Goal: Task Accomplishment & Management: Use online tool/utility

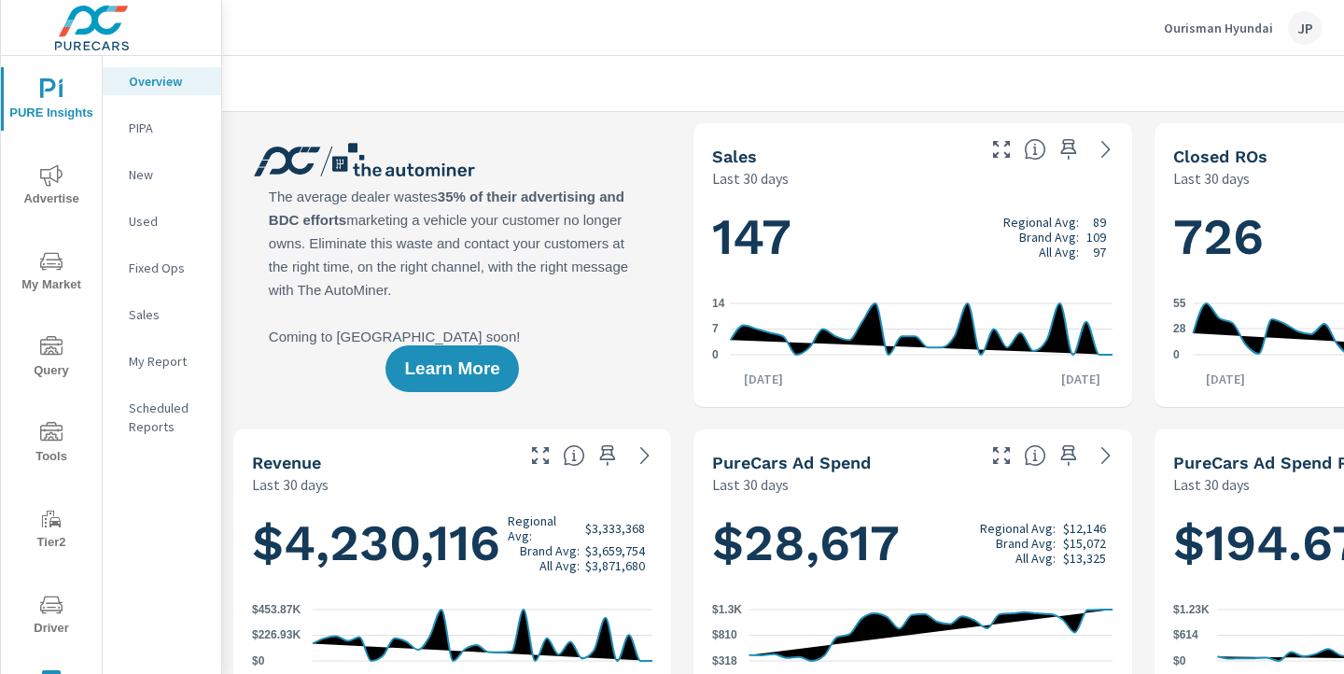
scroll to position [1, 0]
click at [54, 184] on icon "nav menu" at bounding box center [51, 175] width 22 height 22
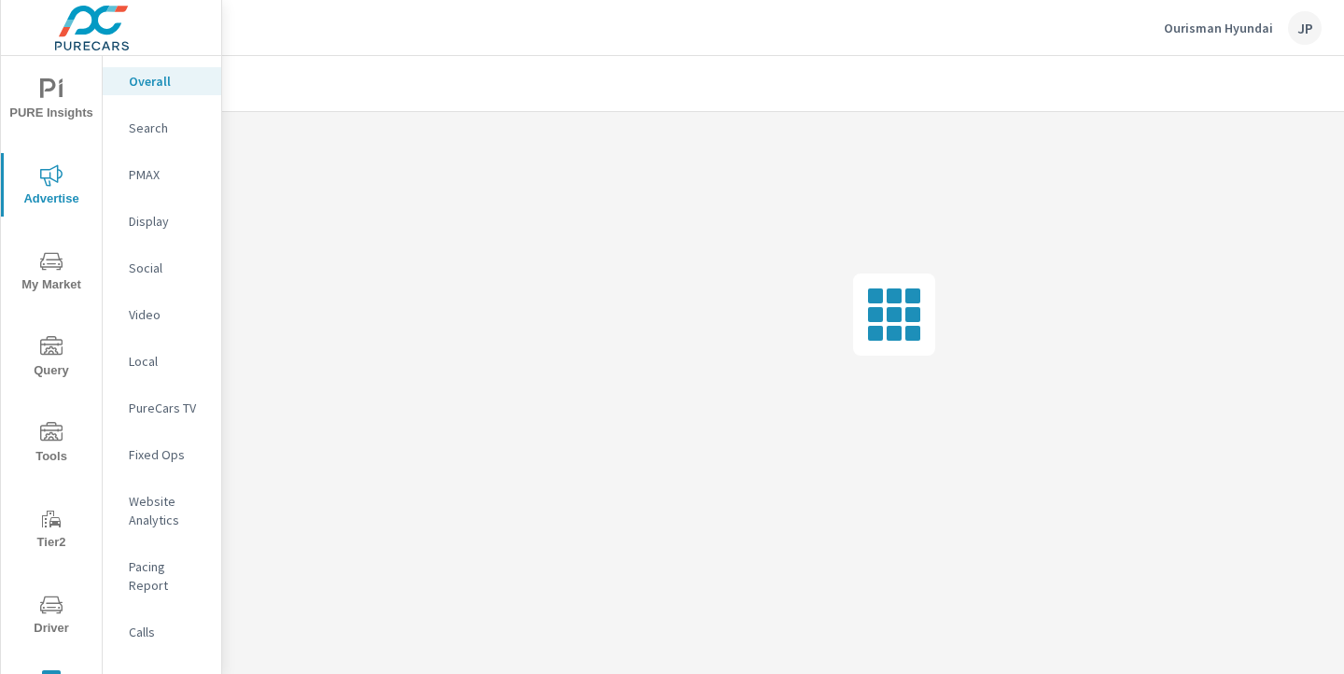
scroll to position [0, 260]
click at [1302, 91] on div at bounding box center [1213, 83] width 217 height 37
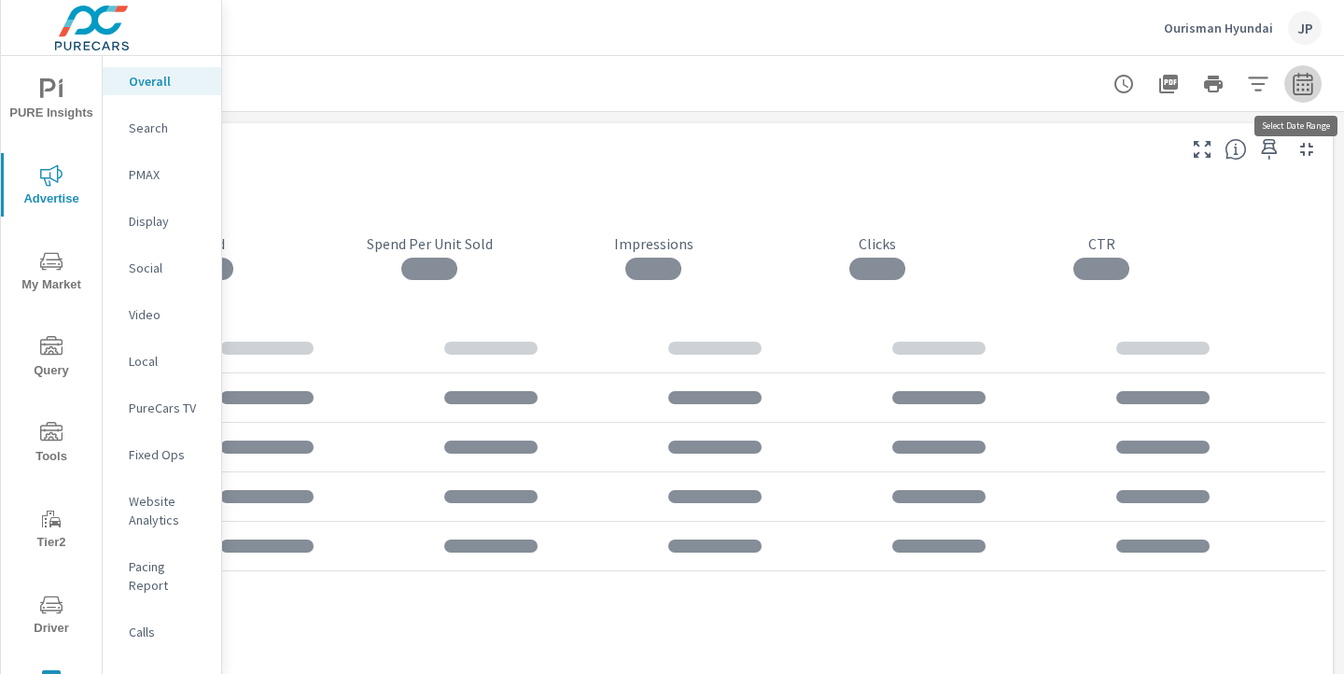
click at [1316, 95] on button "button" at bounding box center [1303, 83] width 37 height 37
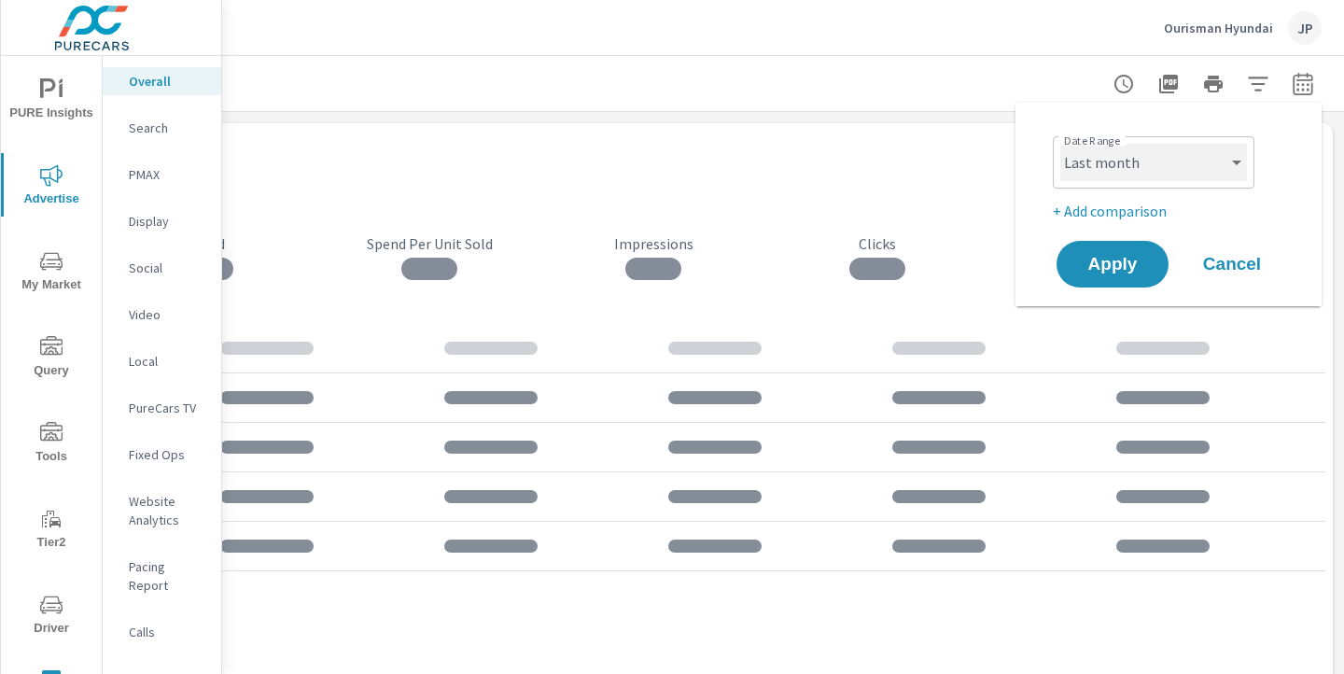
click at [1132, 169] on select "Custom [DATE] Last week Last 7 days Last 14 days Last 30 days Last 45 days Last…" at bounding box center [1154, 162] width 187 height 37
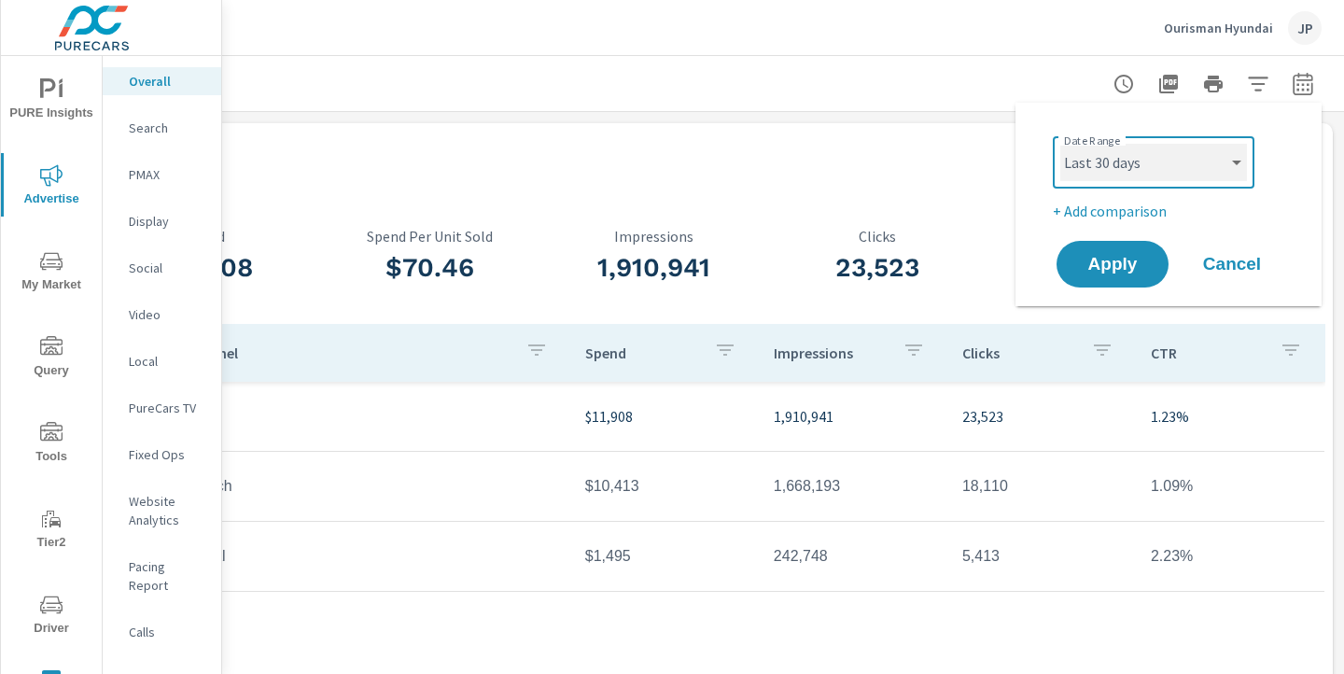
click at [1061, 144] on select "Custom [DATE] Last week Last 7 days Last 14 days Last 30 days Last 45 days Last…" at bounding box center [1154, 162] width 187 height 37
select select "Last 30 days"
click at [1105, 209] on p "+ Add comparison" at bounding box center [1172, 211] width 239 height 22
select select "Previous period"
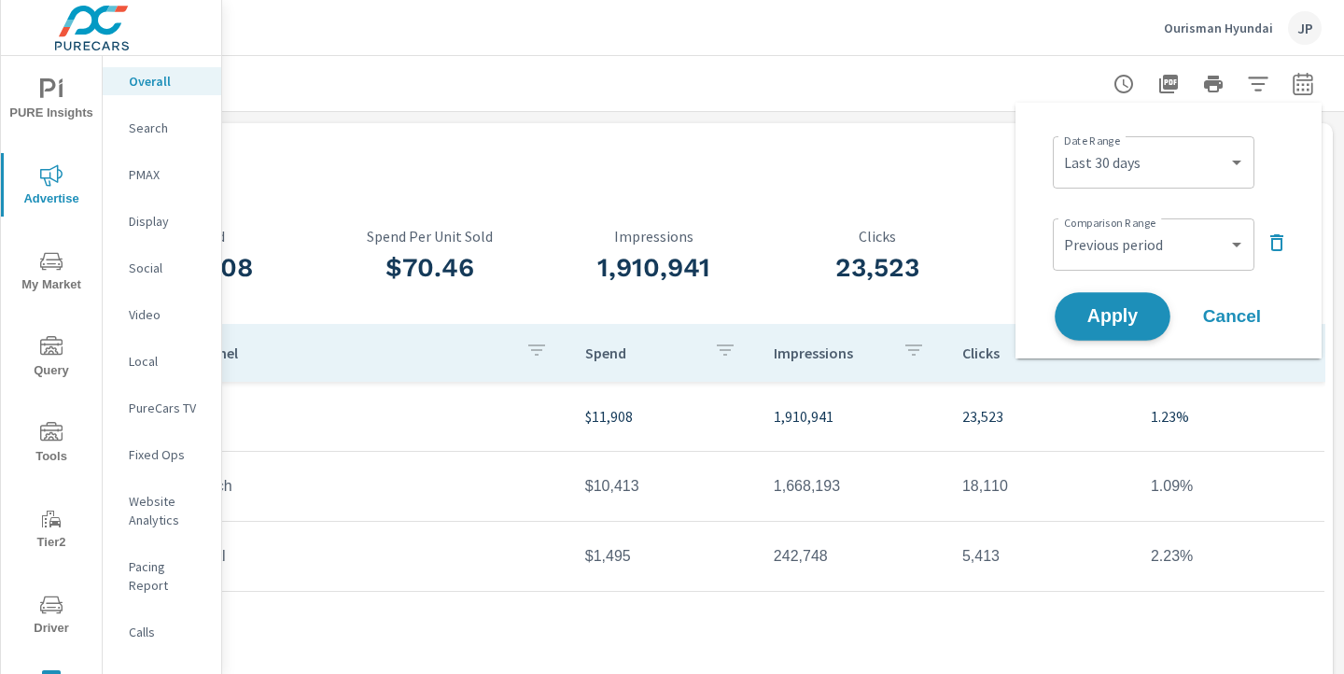
click at [1096, 309] on span "Apply" at bounding box center [1113, 317] width 77 height 18
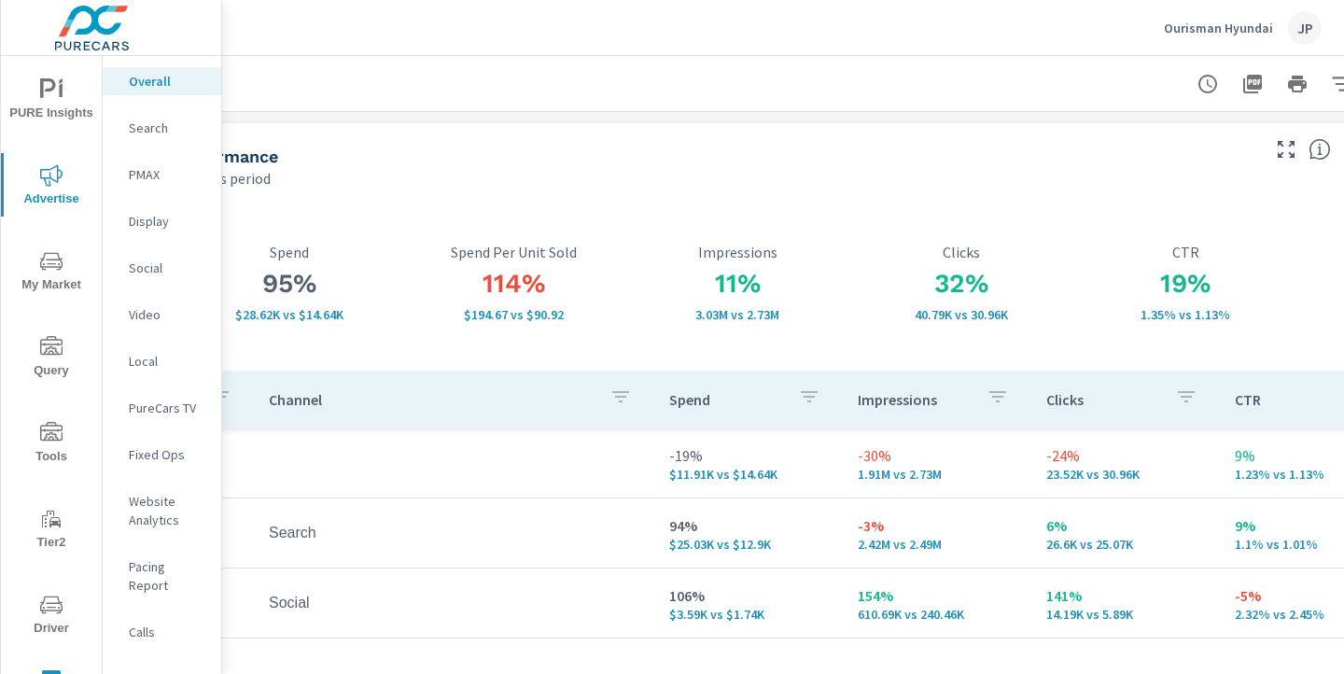
scroll to position [0, 220]
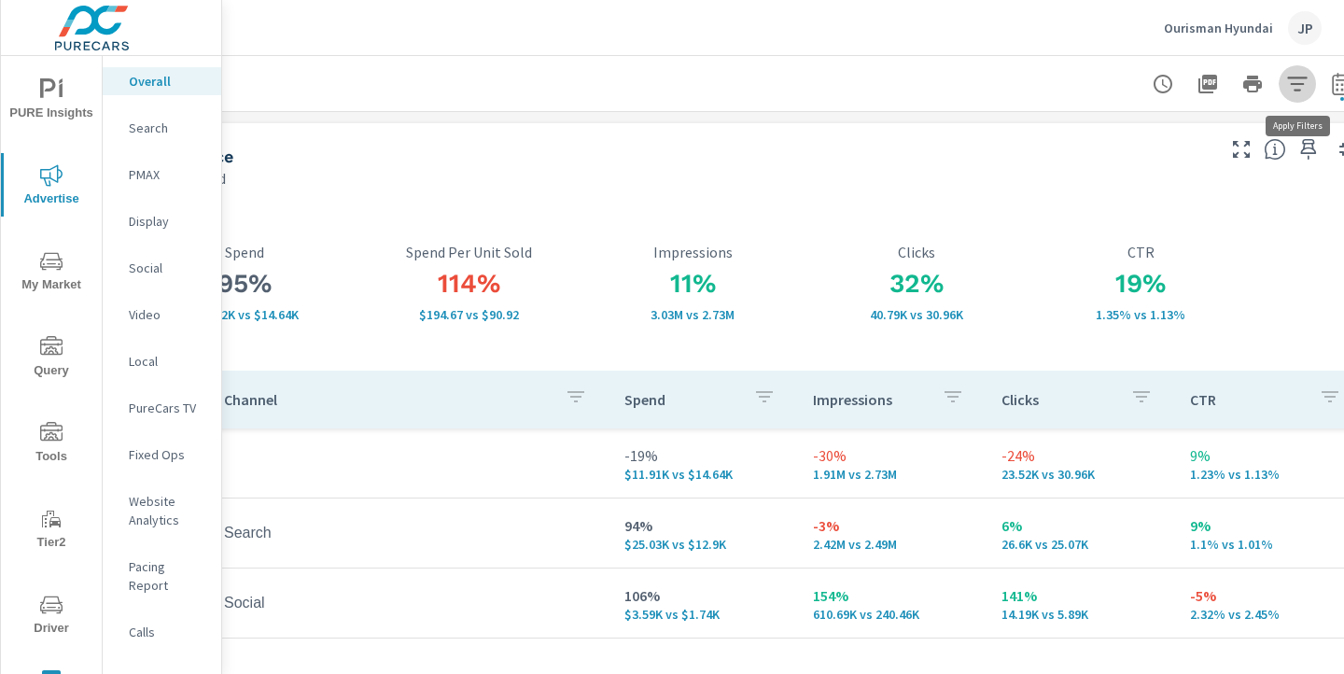
click at [1292, 91] on icon "button" at bounding box center [1297, 84] width 22 height 22
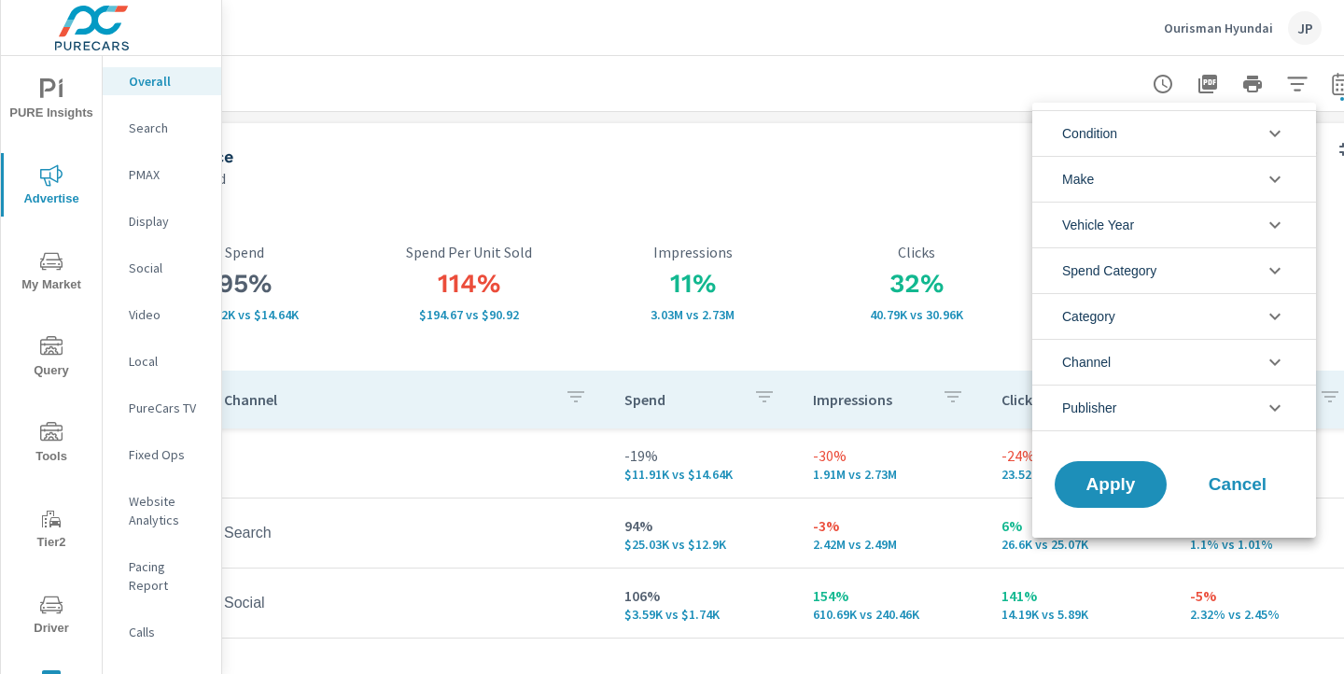
click at [1160, 121] on li "Condition" at bounding box center [1175, 133] width 284 height 46
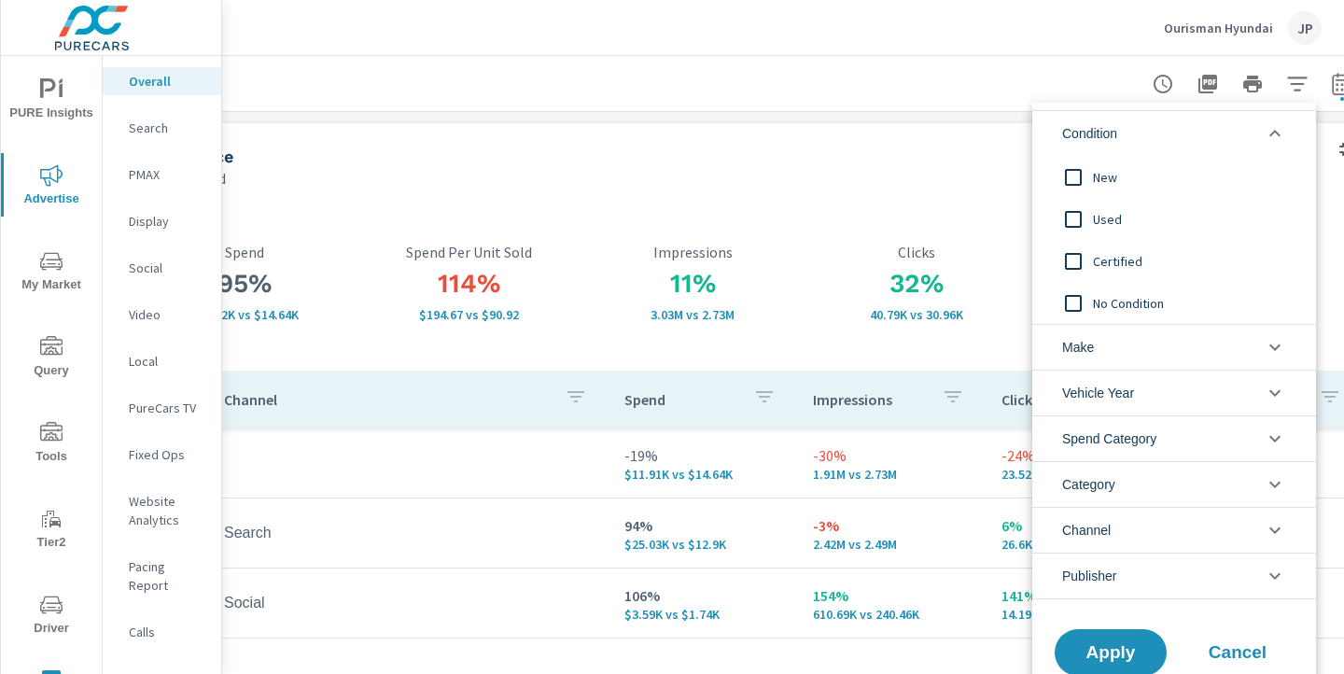
click at [1160, 121] on li "Condition" at bounding box center [1175, 133] width 284 height 46
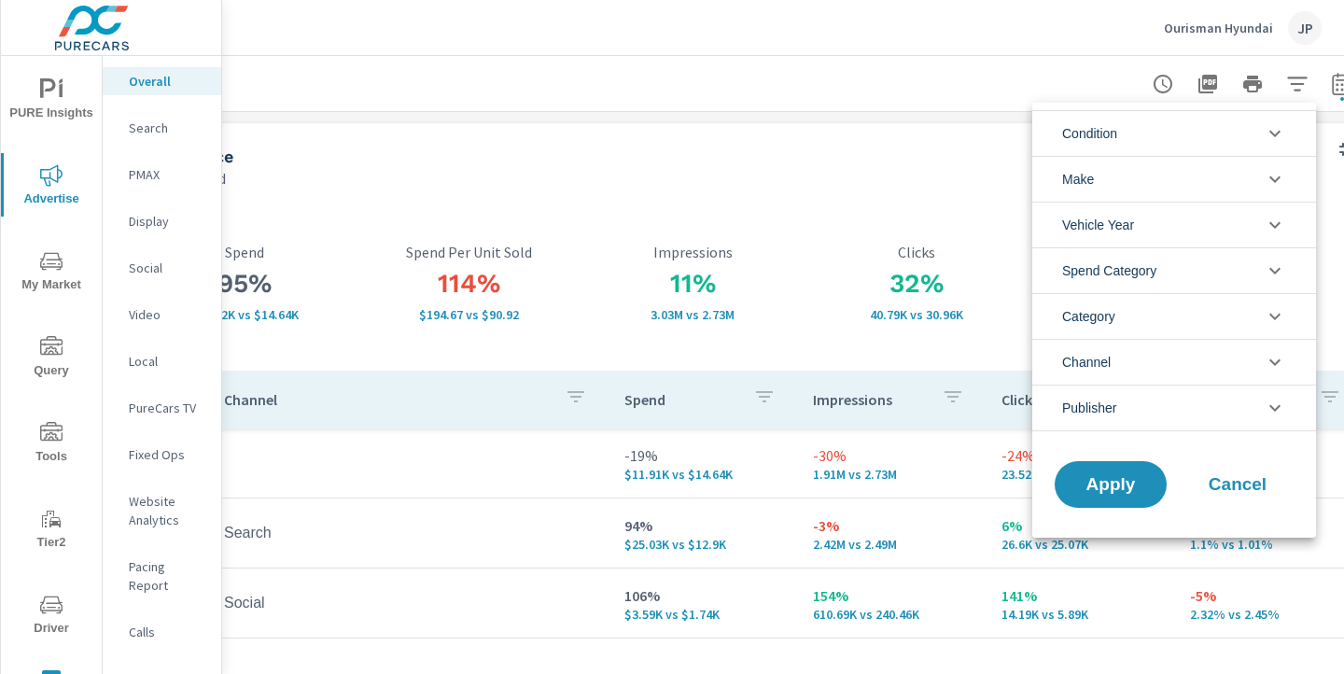
click at [732, 190] on div at bounding box center [672, 337] width 1344 height 674
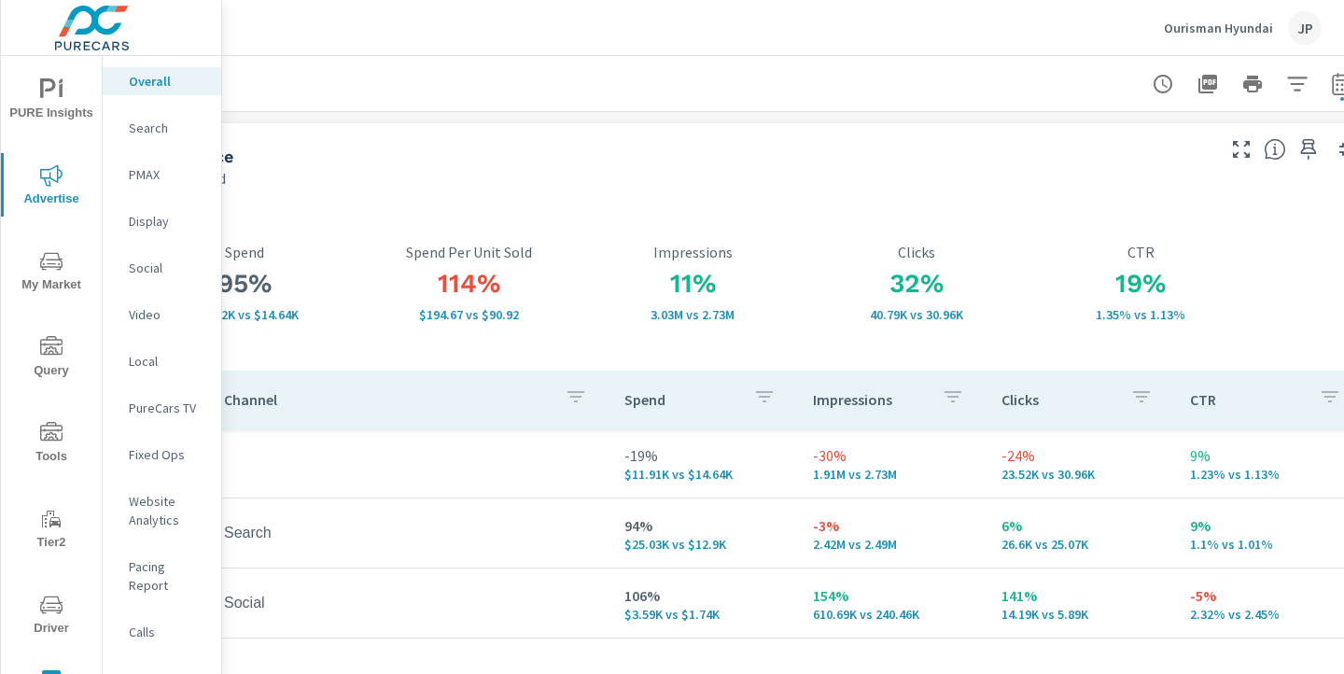
scroll to position [0, 0]
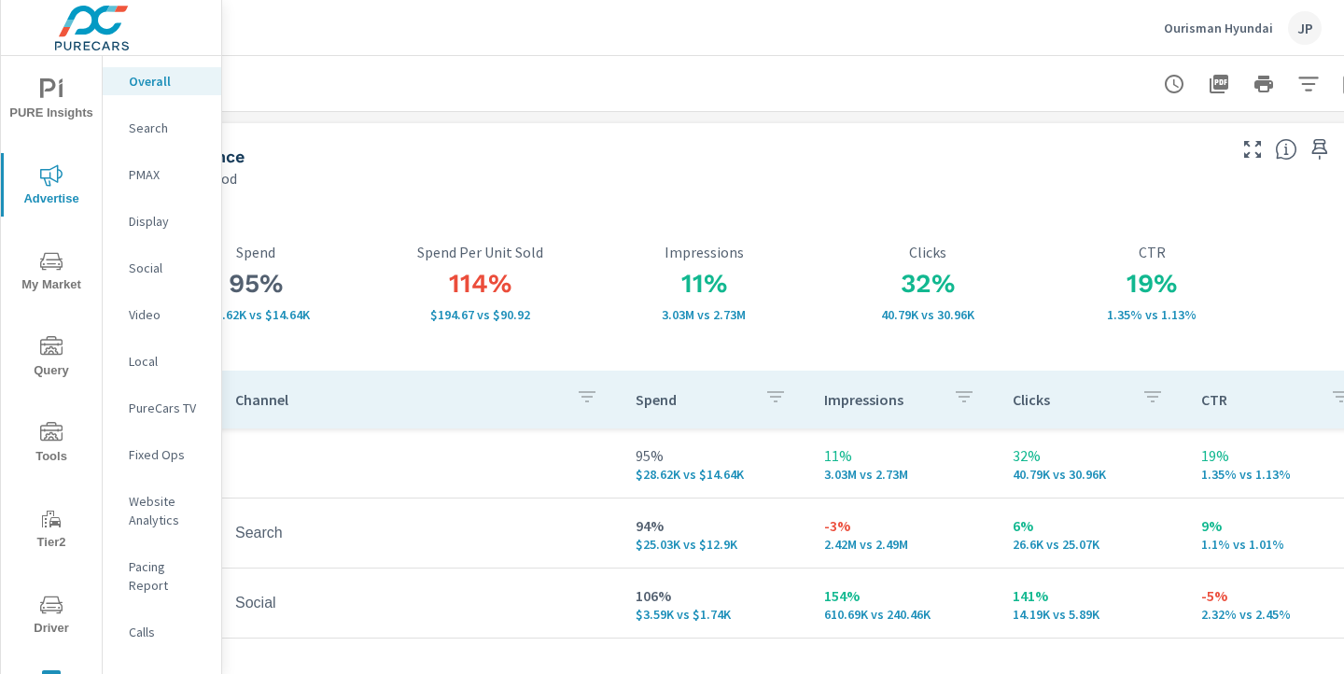
scroll to position [0, 208]
